Goal: Book appointment/travel/reservation

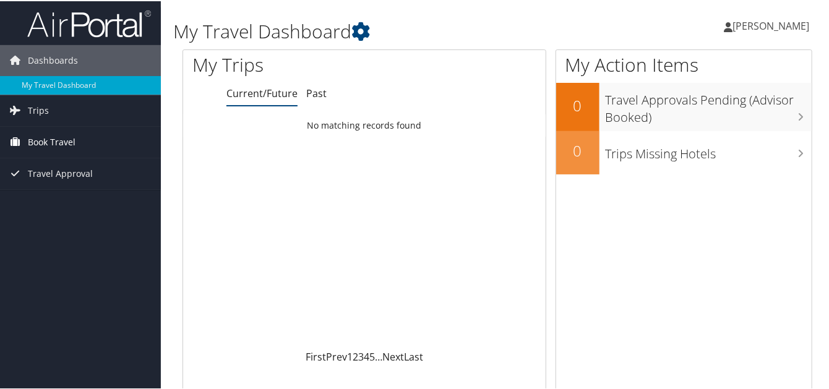
click at [43, 136] on span "Book Travel" at bounding box center [52, 141] width 48 height 31
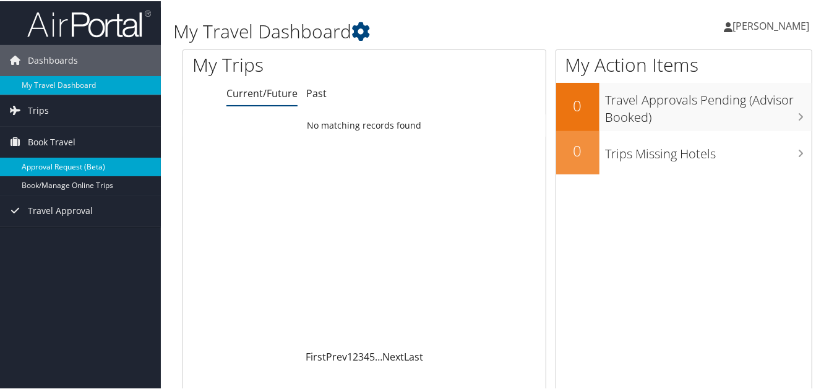
click at [75, 167] on link "Approval Request (Beta)" at bounding box center [80, 165] width 161 height 19
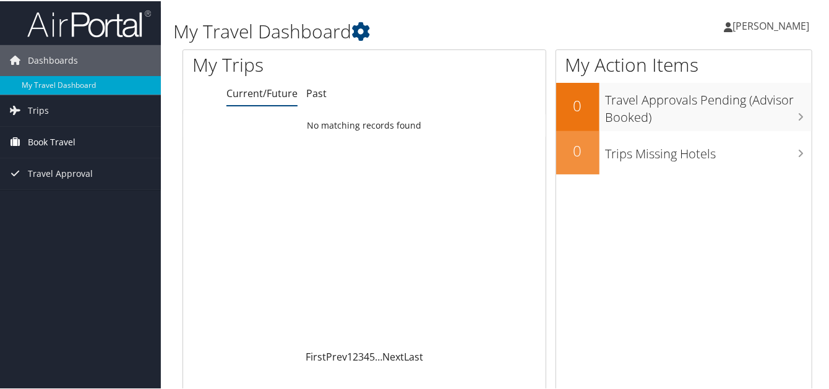
click at [66, 140] on span "Book Travel" at bounding box center [52, 141] width 48 height 31
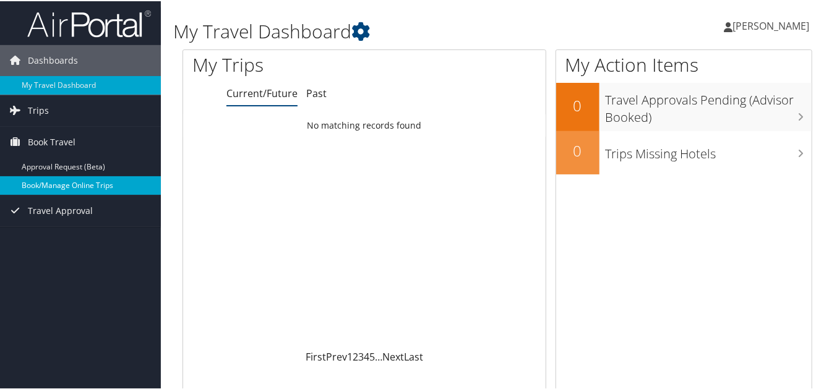
click at [67, 185] on link "Book/Manage Online Trips" at bounding box center [80, 184] width 161 height 19
